Goal: Task Accomplishment & Management: Use online tool/utility

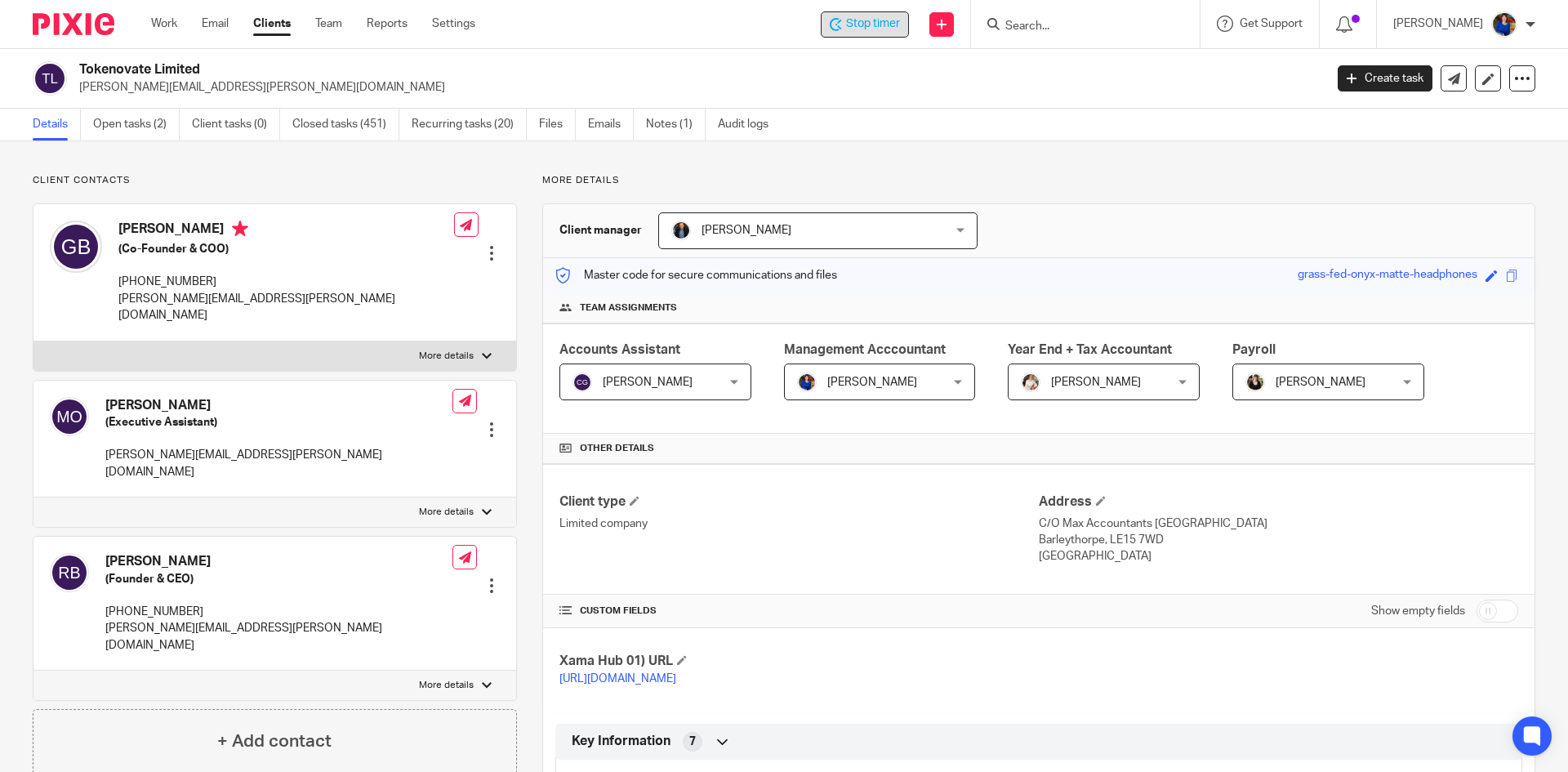
click at [885, 26] on span "Stop timer" at bounding box center [872, 24] width 54 height 17
click at [172, 25] on link "Work" at bounding box center [164, 24] width 27 height 17
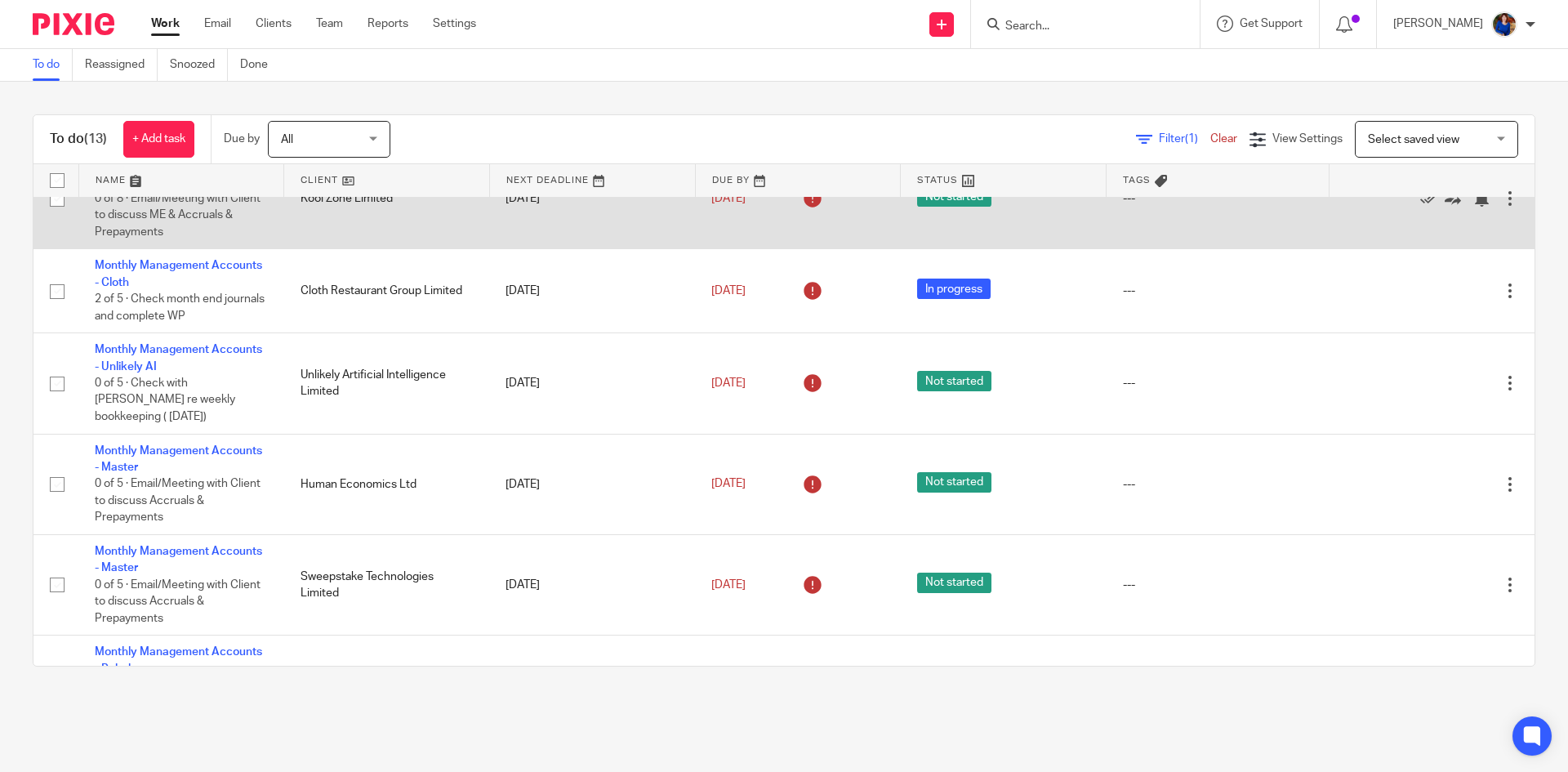
scroll to position [245, 0]
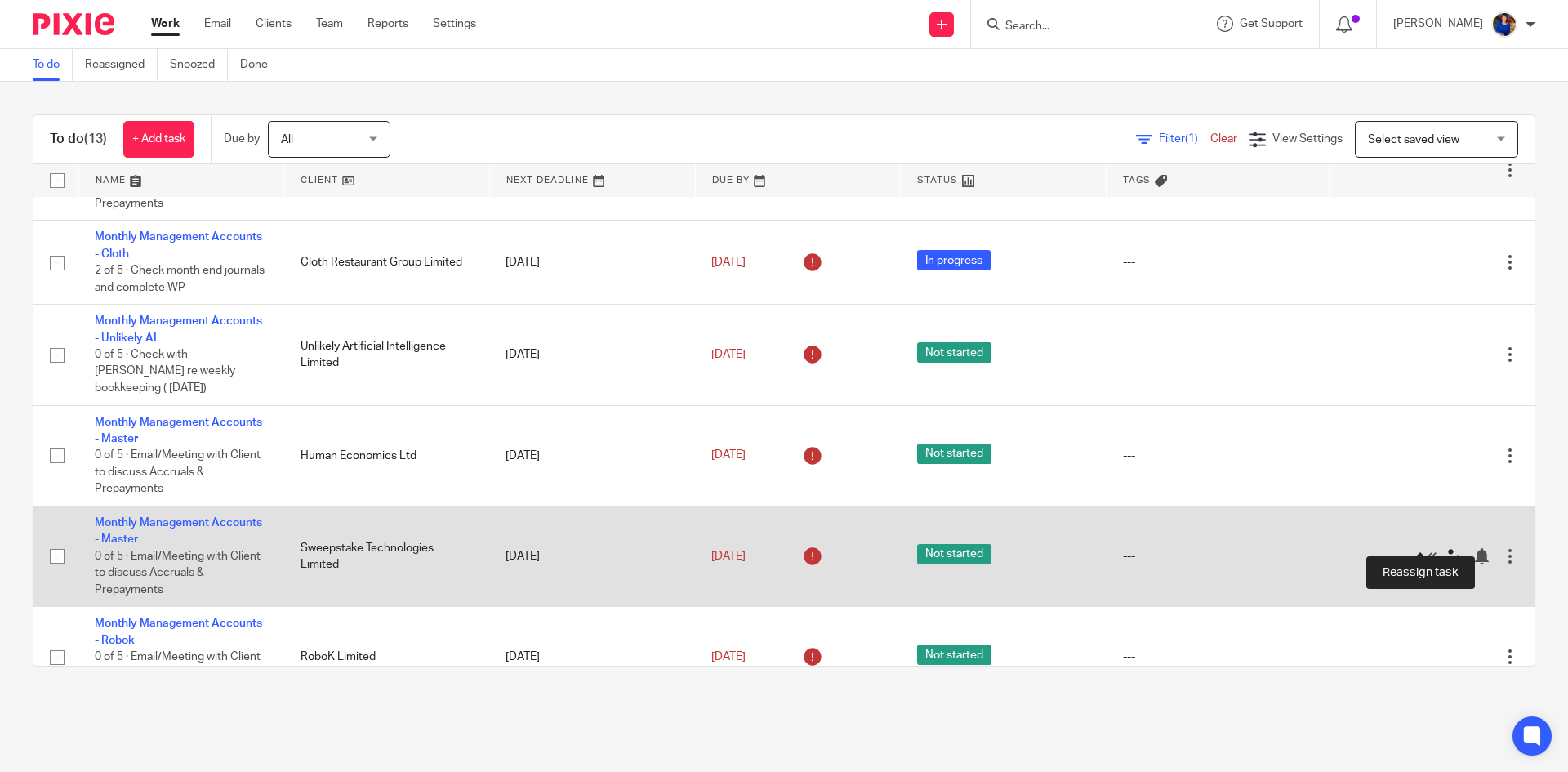
click at [1444, 548] on icon at bounding box center [1452, 556] width 17 height 17
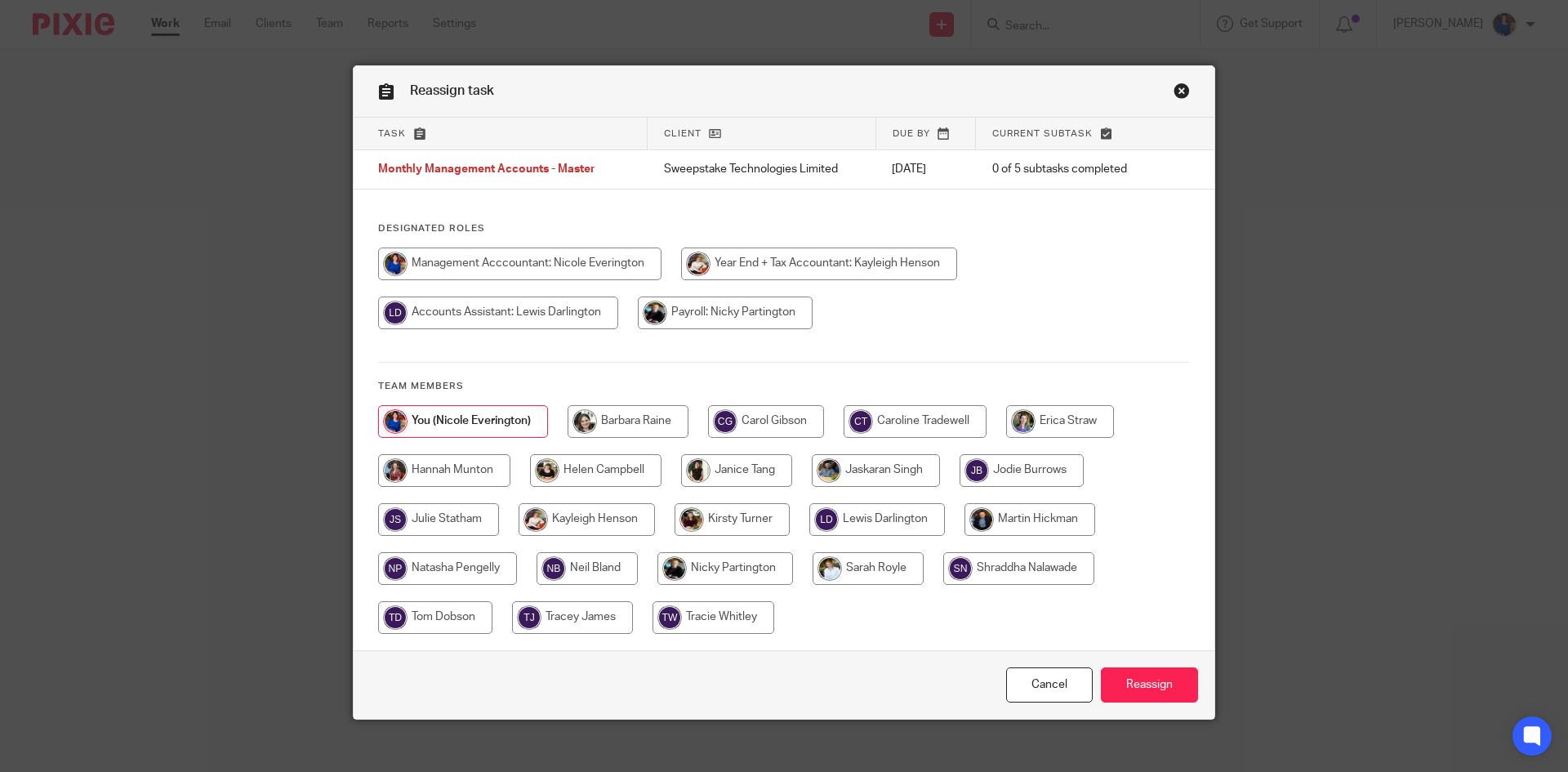
click at [845, 571] on input "radio" at bounding box center [868, 568] width 111 height 32
radio input "true"
click at [1141, 685] on input "Reassign" at bounding box center [1148, 685] width 97 height 35
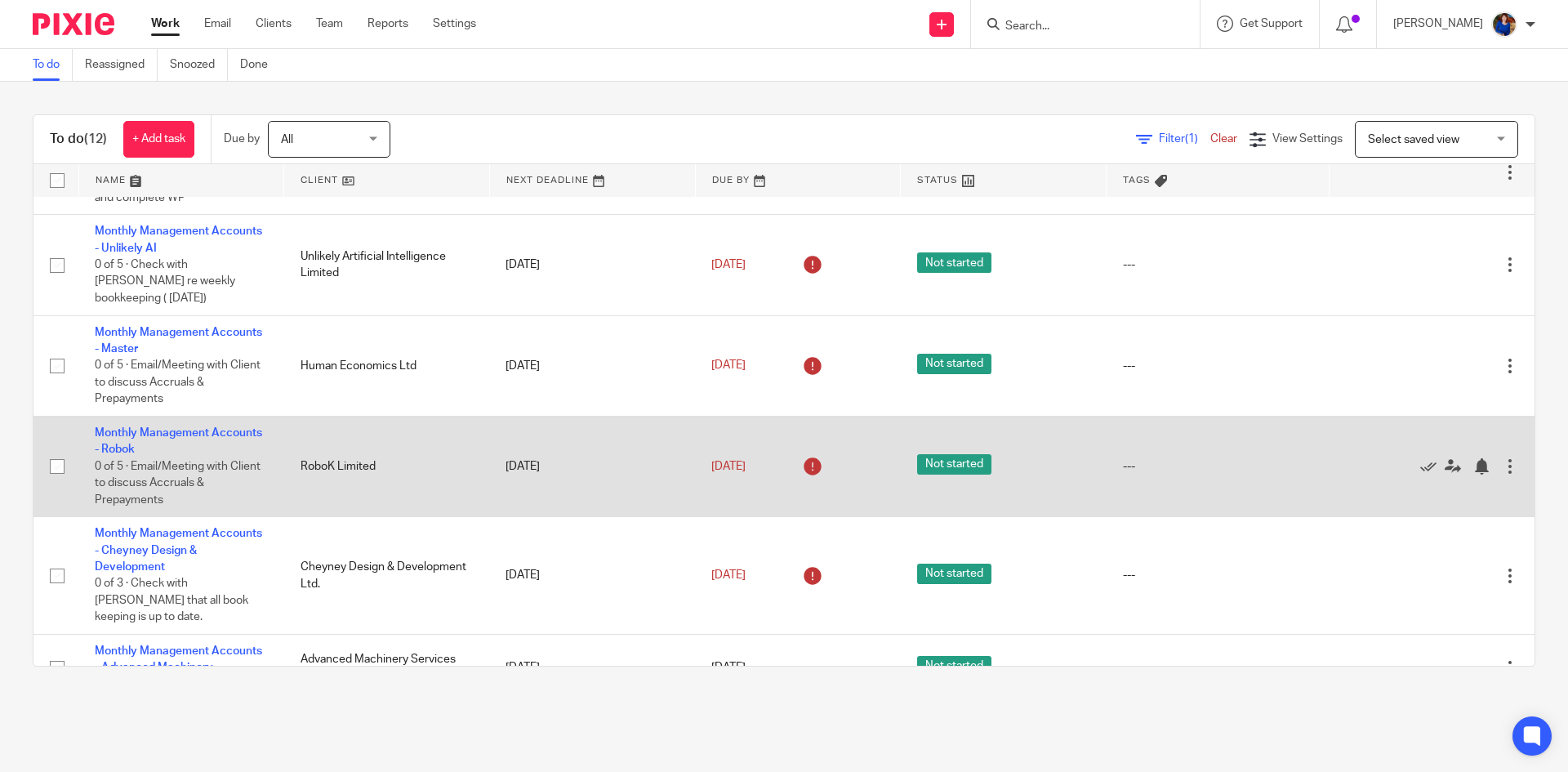
scroll to position [253, 0]
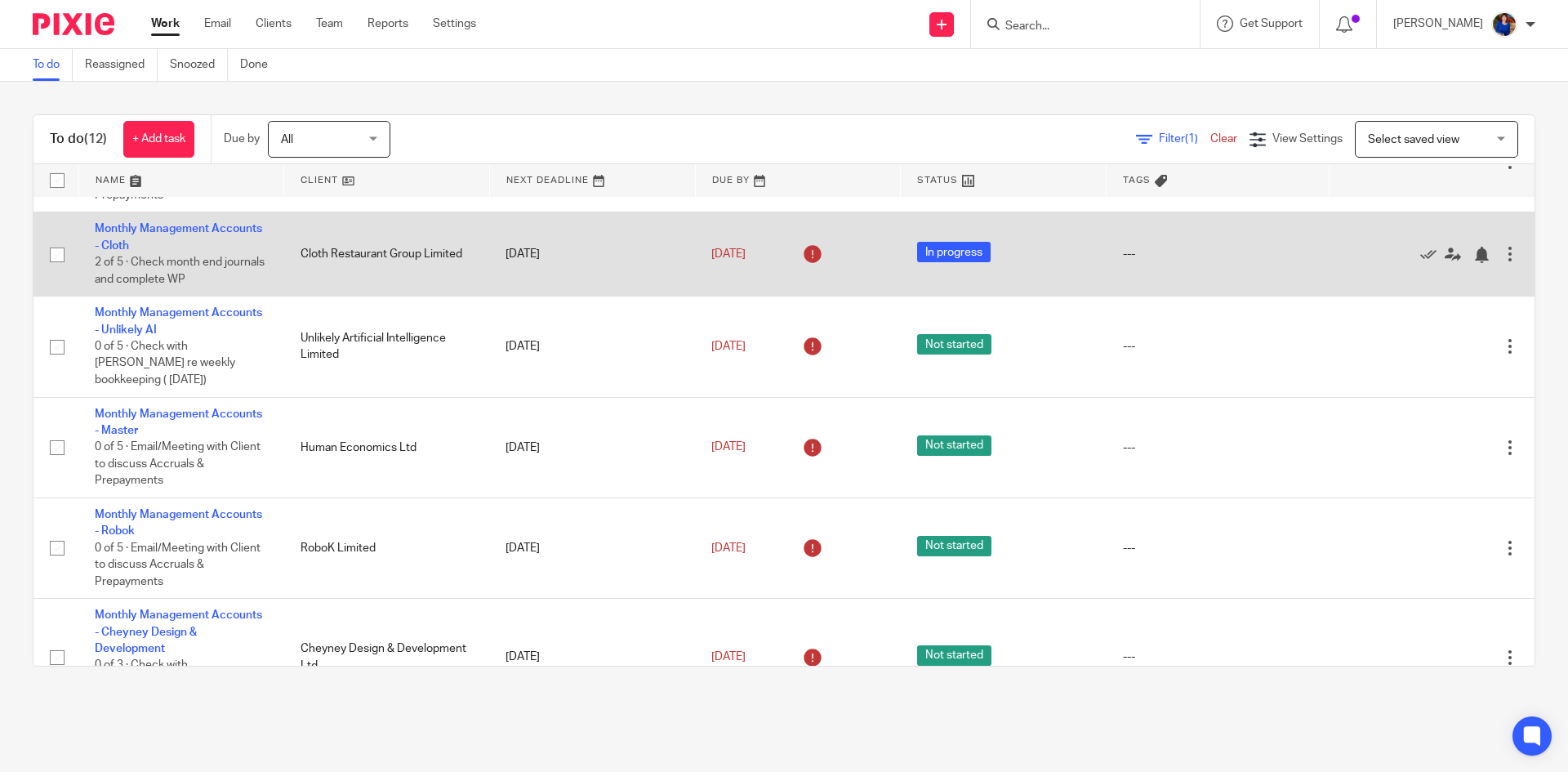
click at [409, 249] on td "Cloth Restaurant Group Limited" at bounding box center [386, 254] width 205 height 84
click at [218, 226] on link "Monthly Management Accounts - Cloth" at bounding box center [178, 237] width 167 height 28
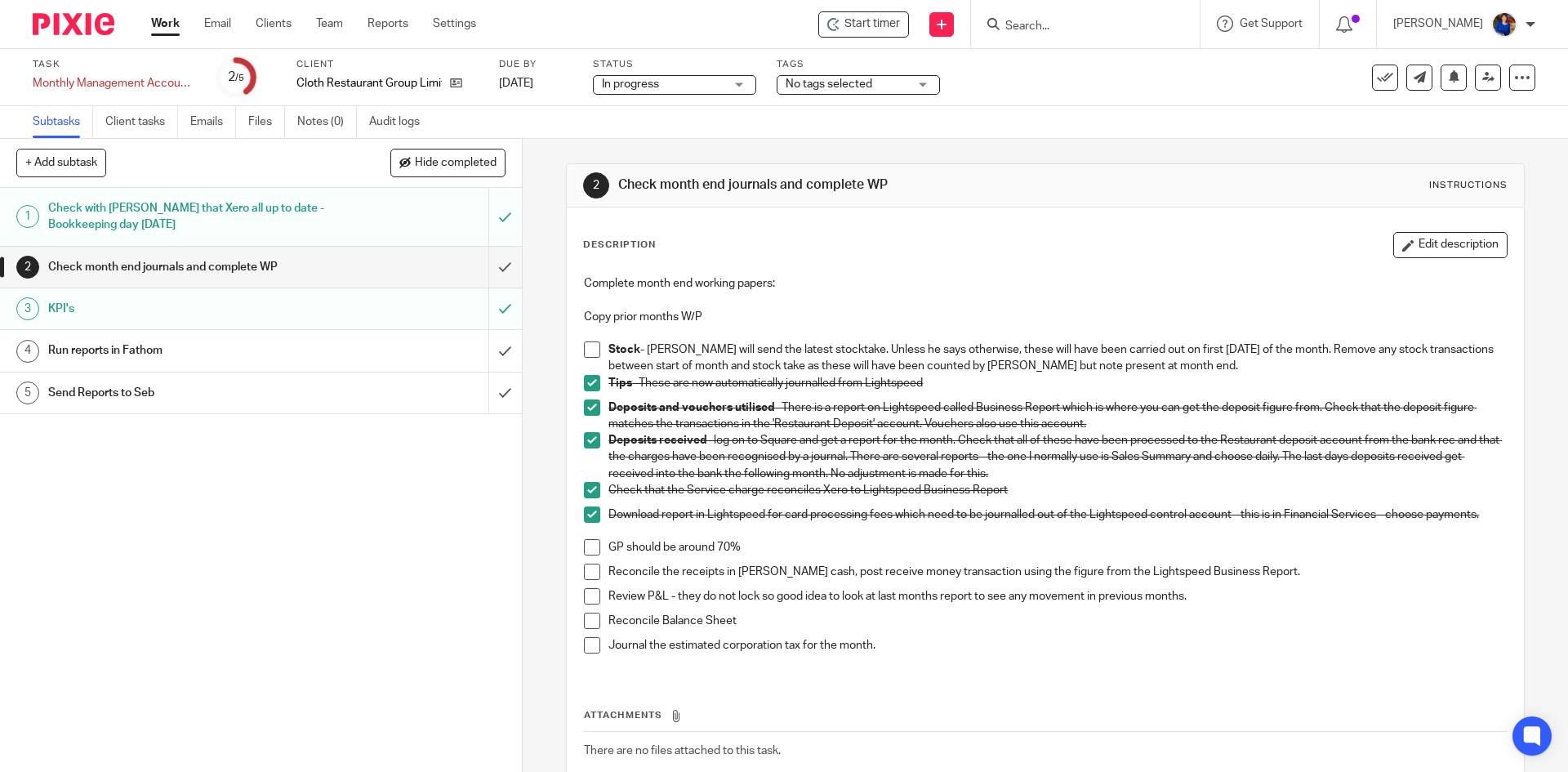
click at [864, 27] on span "Start timer" at bounding box center [871, 24] width 56 height 17
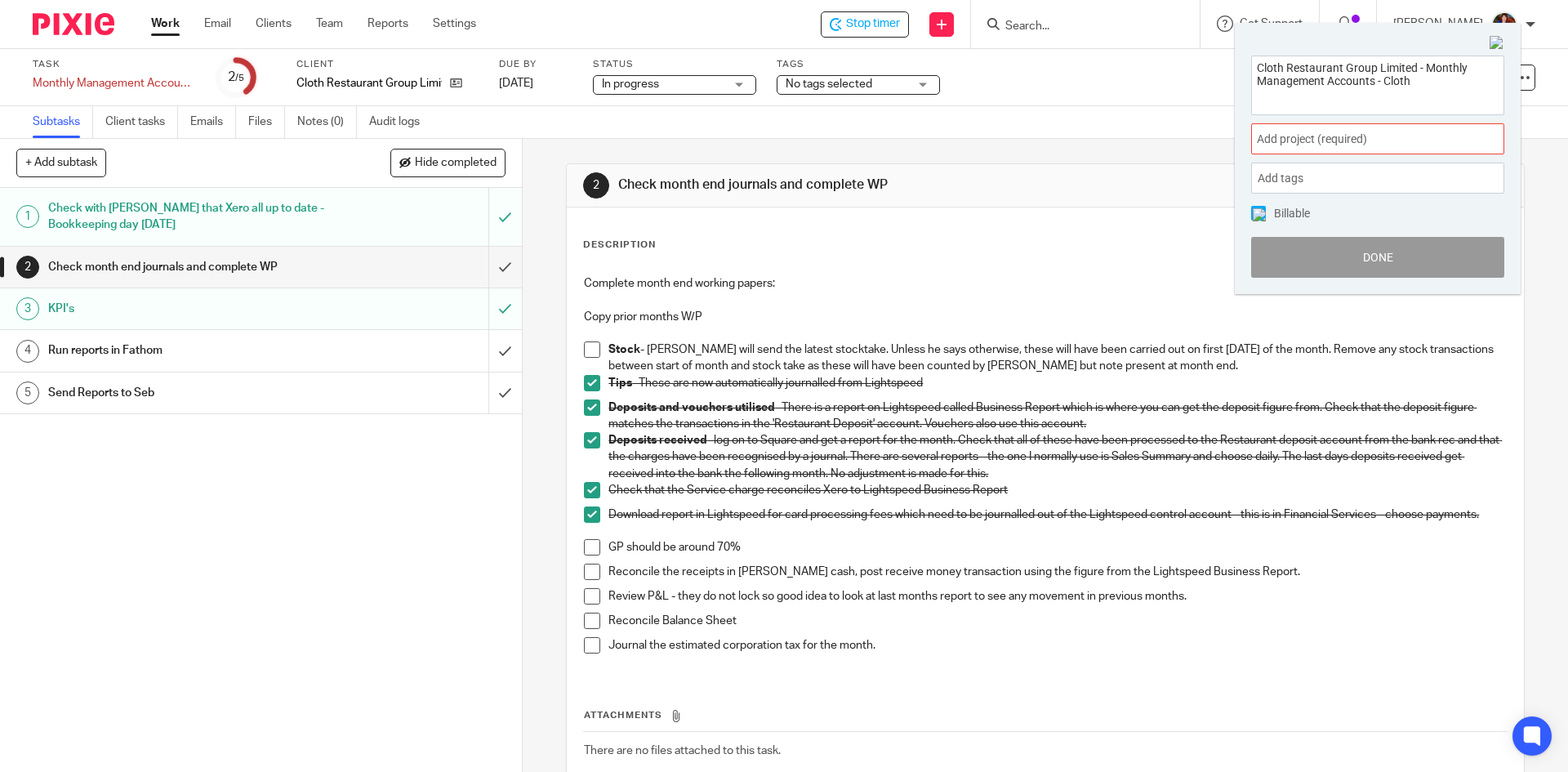
click at [1286, 139] on span "Add project (required) :" at bounding box center [1359, 138] width 205 height 17
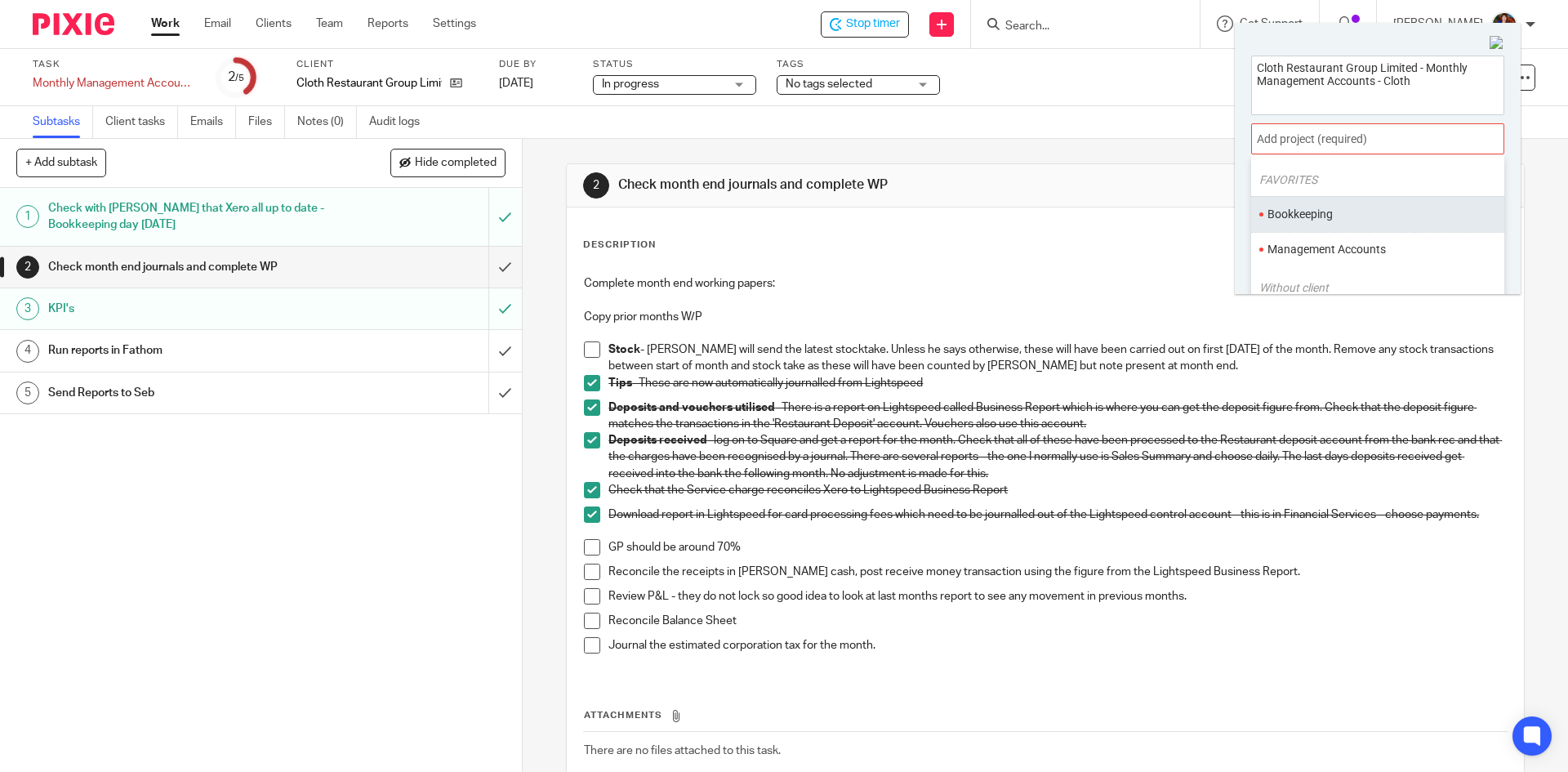
scroll to position [82, 0]
click at [1305, 210] on li "Management Accounts" at bounding box center [1373, 212] width 213 height 17
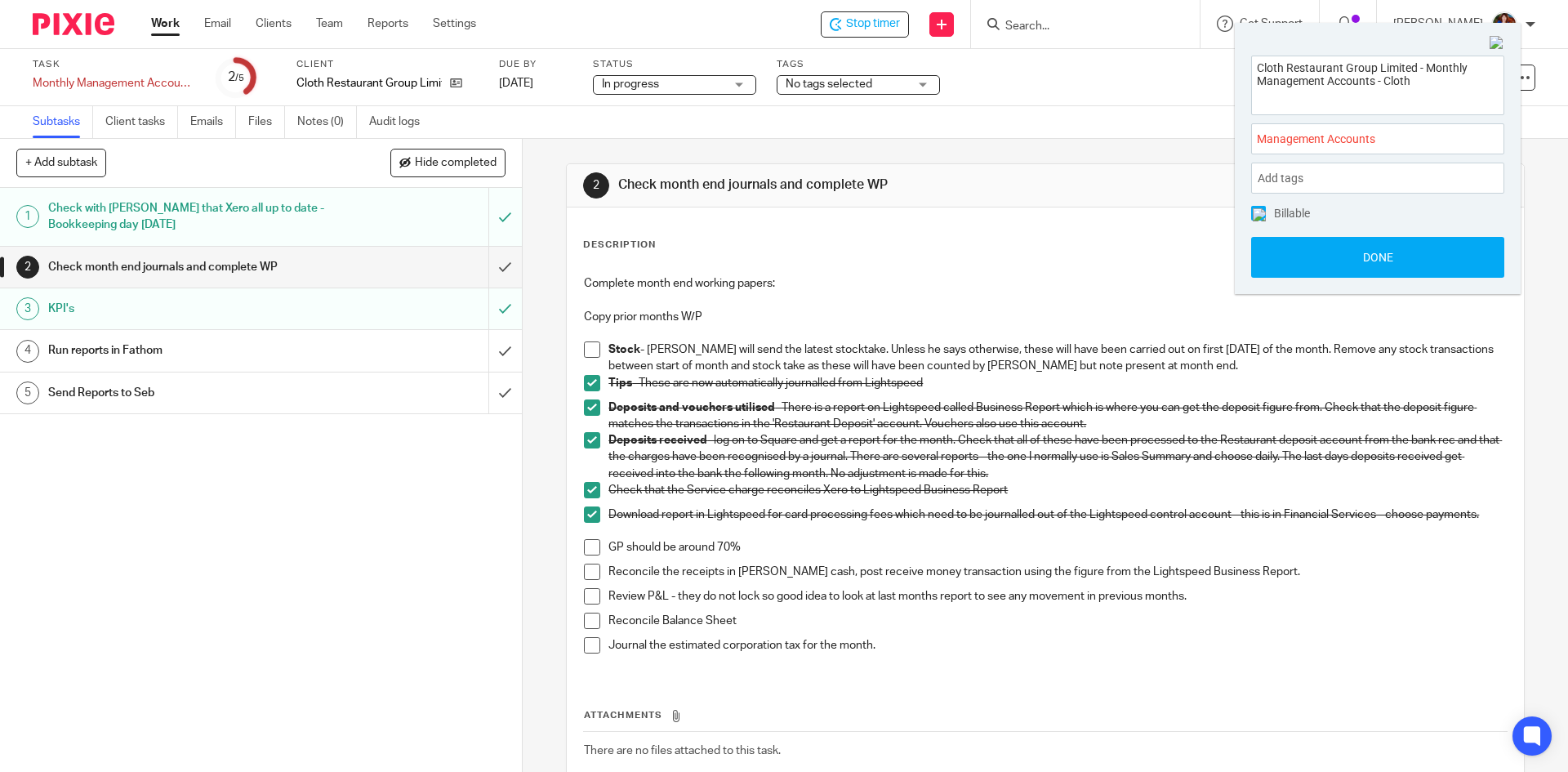
click at [1258, 210] on img at bounding box center [1259, 214] width 13 height 13
click at [1273, 247] on button "Done" at bounding box center [1377, 257] width 253 height 41
